Goal: Information Seeking & Learning: Learn about a topic

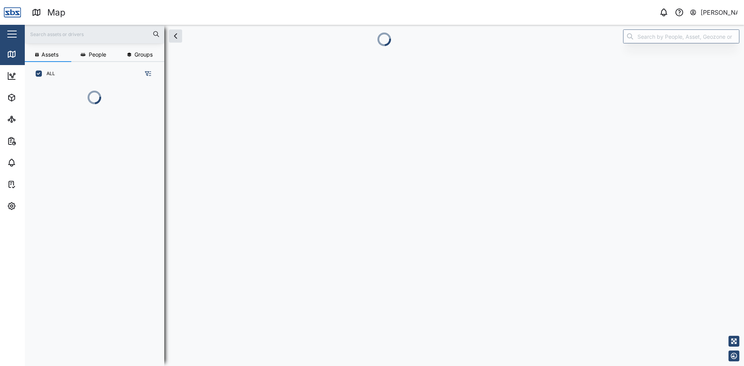
scroll to position [238, 121]
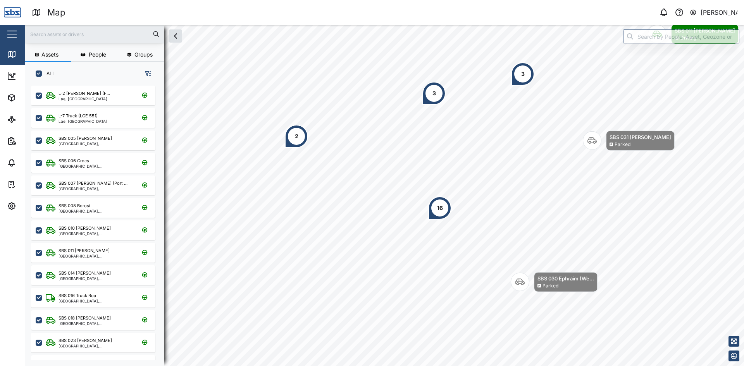
scroll to position [271, 121]
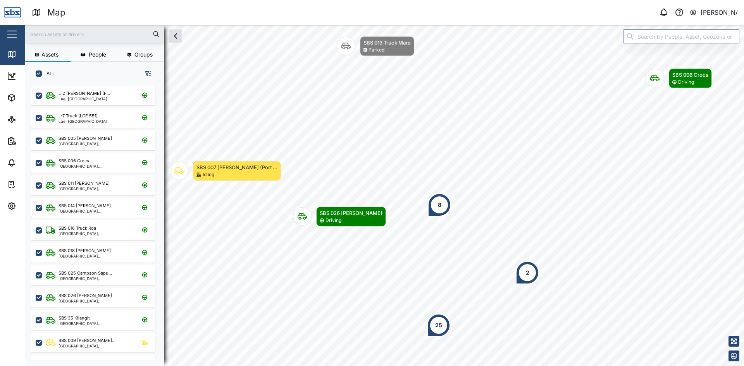
click at [527, 275] on div "2" at bounding box center [527, 273] width 3 height 9
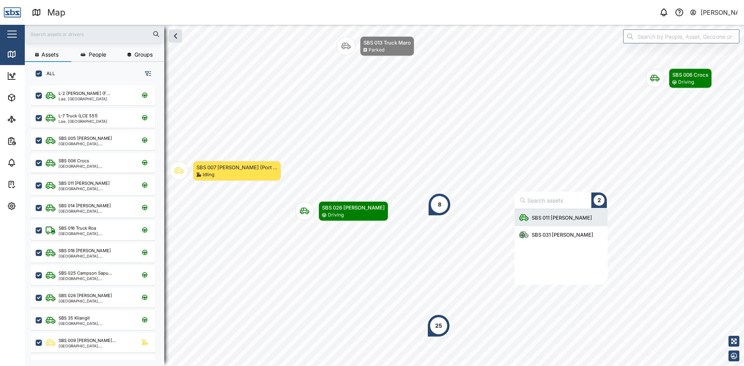
click at [550, 220] on div "SBS 011 [PERSON_NAME]" at bounding box center [562, 218] width 67 height 8
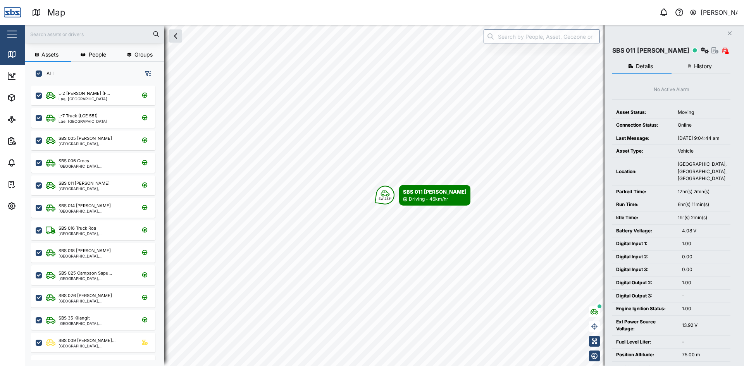
click at [710, 69] on span "History" at bounding box center [703, 66] width 18 height 5
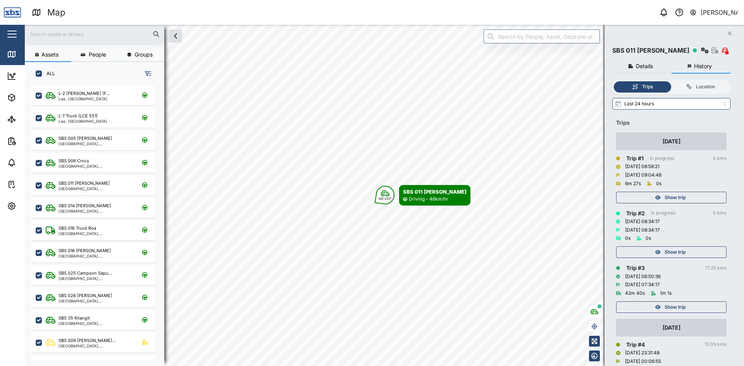
click at [678, 306] on span "Show trip" at bounding box center [675, 307] width 21 height 11
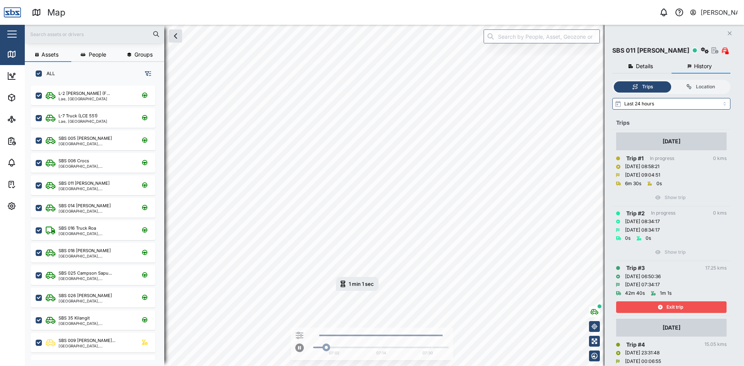
click at [680, 305] on span "Exit trip" at bounding box center [675, 307] width 17 height 11
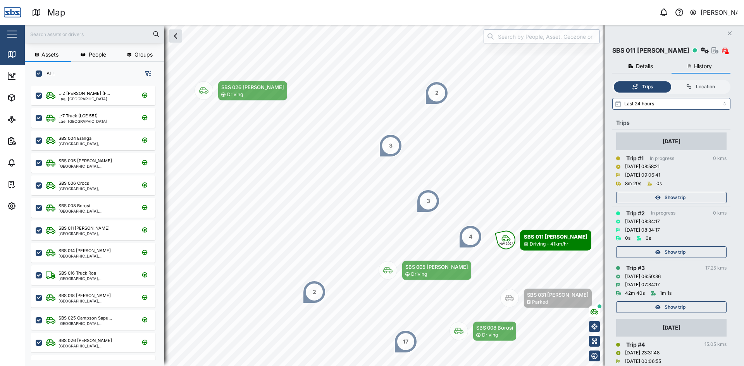
click at [511, 41] on input "search" at bounding box center [542, 36] width 116 height 14
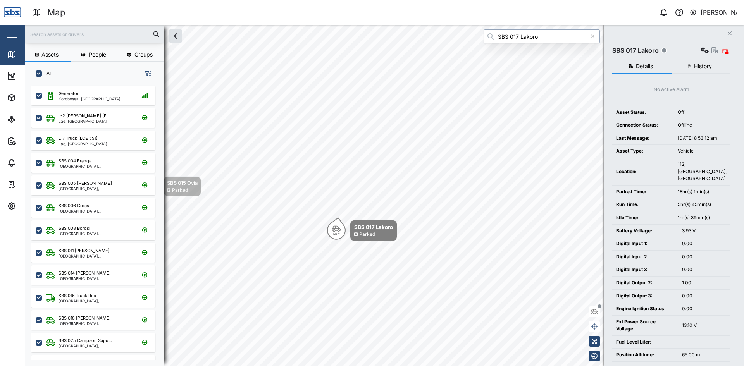
type input "SBS 017 Lakoro"
click at [705, 64] on span "History" at bounding box center [703, 66] width 18 height 5
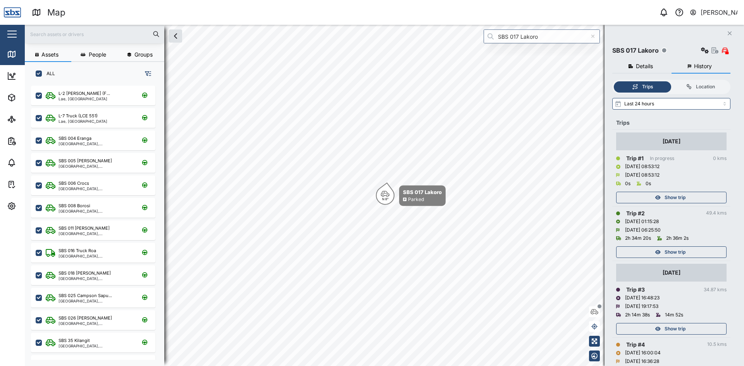
click at [707, 253] on div "Show trip" at bounding box center [670, 252] width 101 height 11
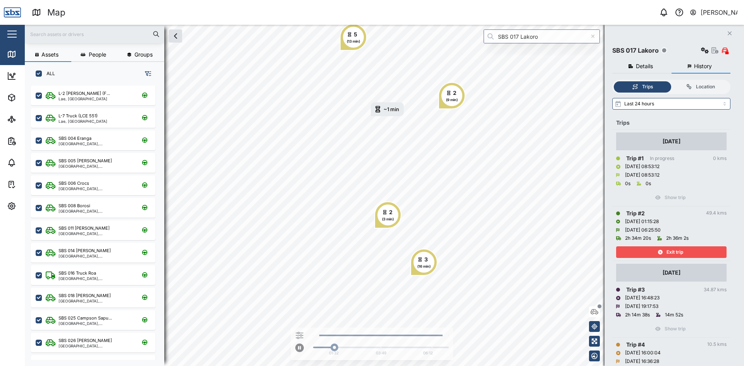
click at [654, 254] on div "Exit trip" at bounding box center [670, 252] width 101 height 11
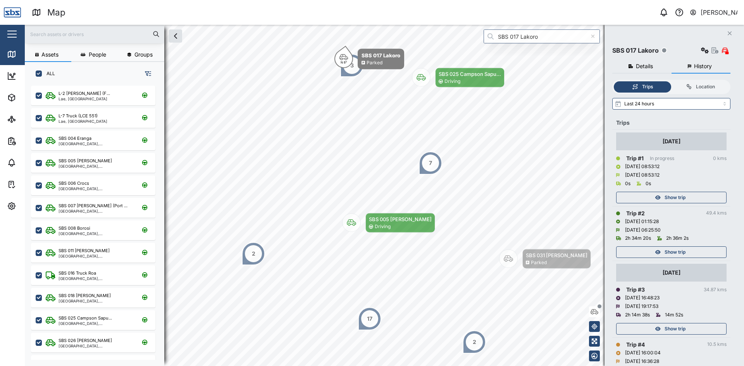
click at [672, 327] on span "Show trip" at bounding box center [675, 329] width 21 height 11
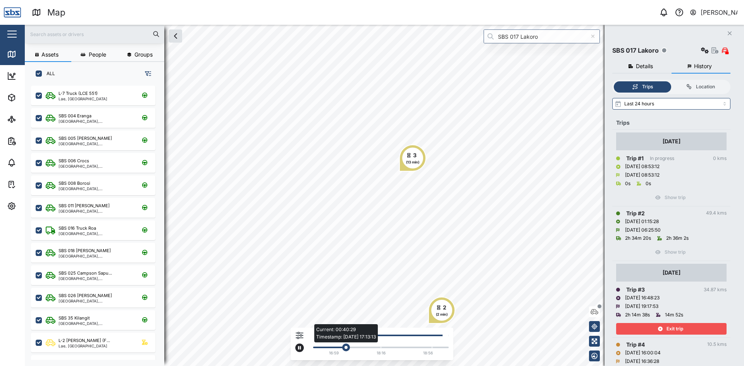
click at [396, 349] on div "Current: 00:40:29 Timestamp: [DATE] 17:13:13" at bounding box center [381, 347] width 136 height 3
click at [427, 348] on div "Current: 01:23:55 Timestamp: [DATE] 18:25:30" at bounding box center [381, 348] width 128 height 2
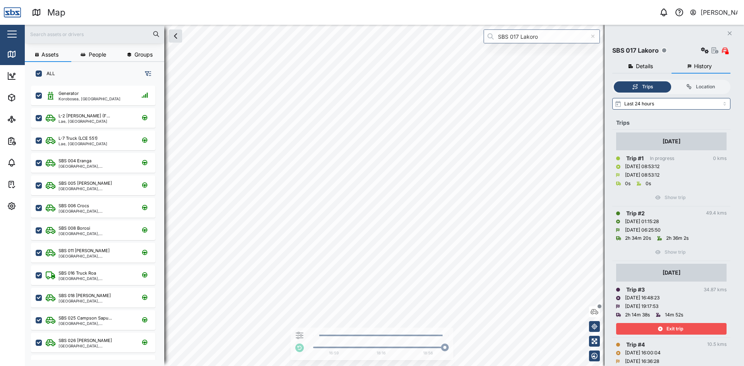
click at [685, 326] on div "Exit trip" at bounding box center [670, 329] width 101 height 11
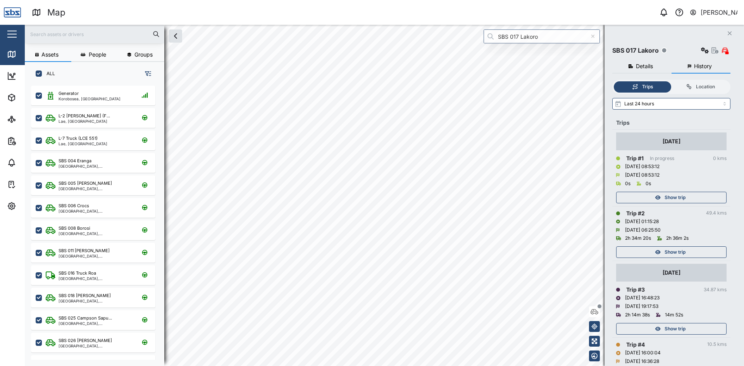
click at [694, 252] on div "Show trip" at bounding box center [670, 252] width 101 height 11
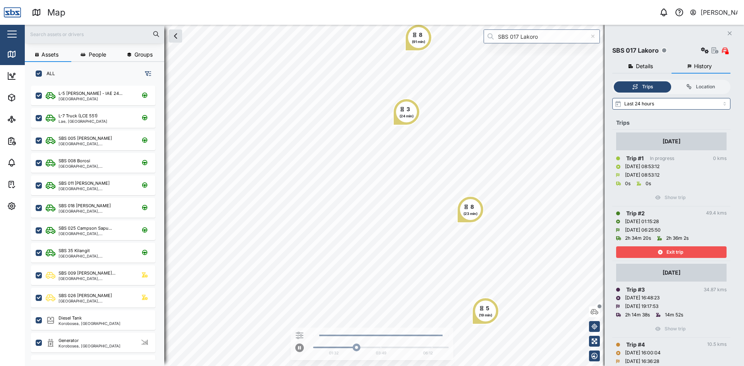
drag, startPoint x: 679, startPoint y: 252, endPoint x: 679, endPoint y: 278, distance: 25.6
click at [679, 252] on span "Exit trip" at bounding box center [675, 252] width 17 height 11
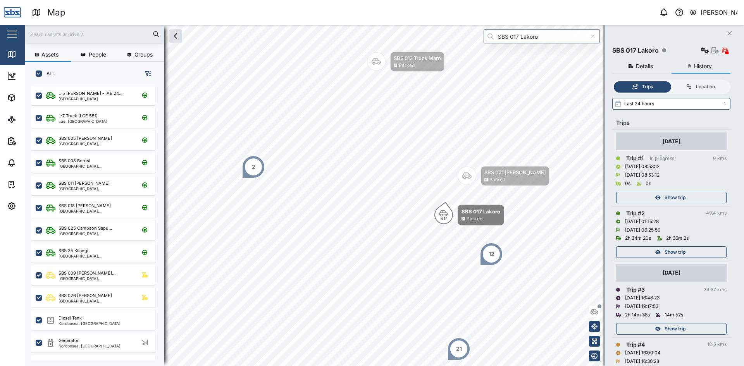
click at [665, 332] on span "Show trip" at bounding box center [675, 329] width 21 height 11
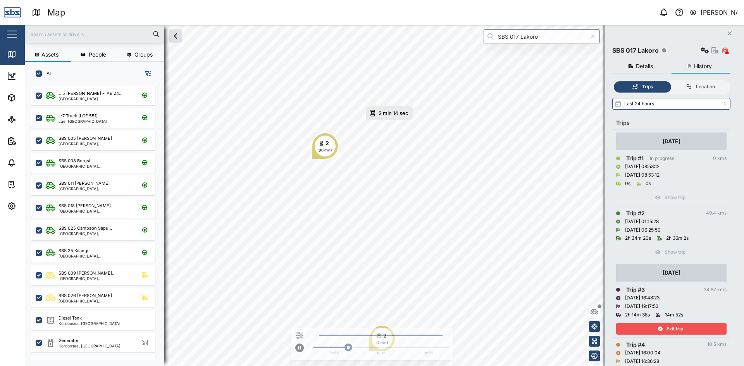
click at [646, 327] on div "Exit trip" at bounding box center [670, 329] width 101 height 11
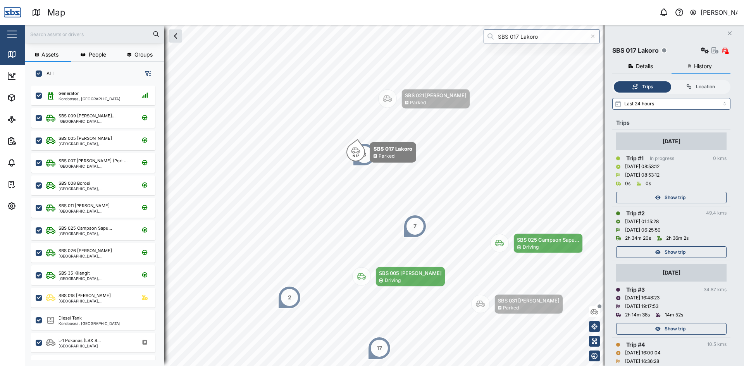
click at [729, 33] on icon "Close" at bounding box center [730, 33] width 5 height 6
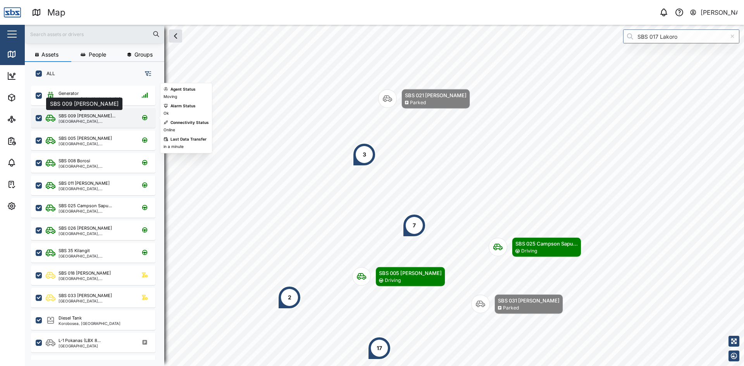
click at [79, 118] on div "SBS 009 [PERSON_NAME]..." at bounding box center [87, 116] width 57 height 7
